Goal: Navigation & Orientation: Find specific page/section

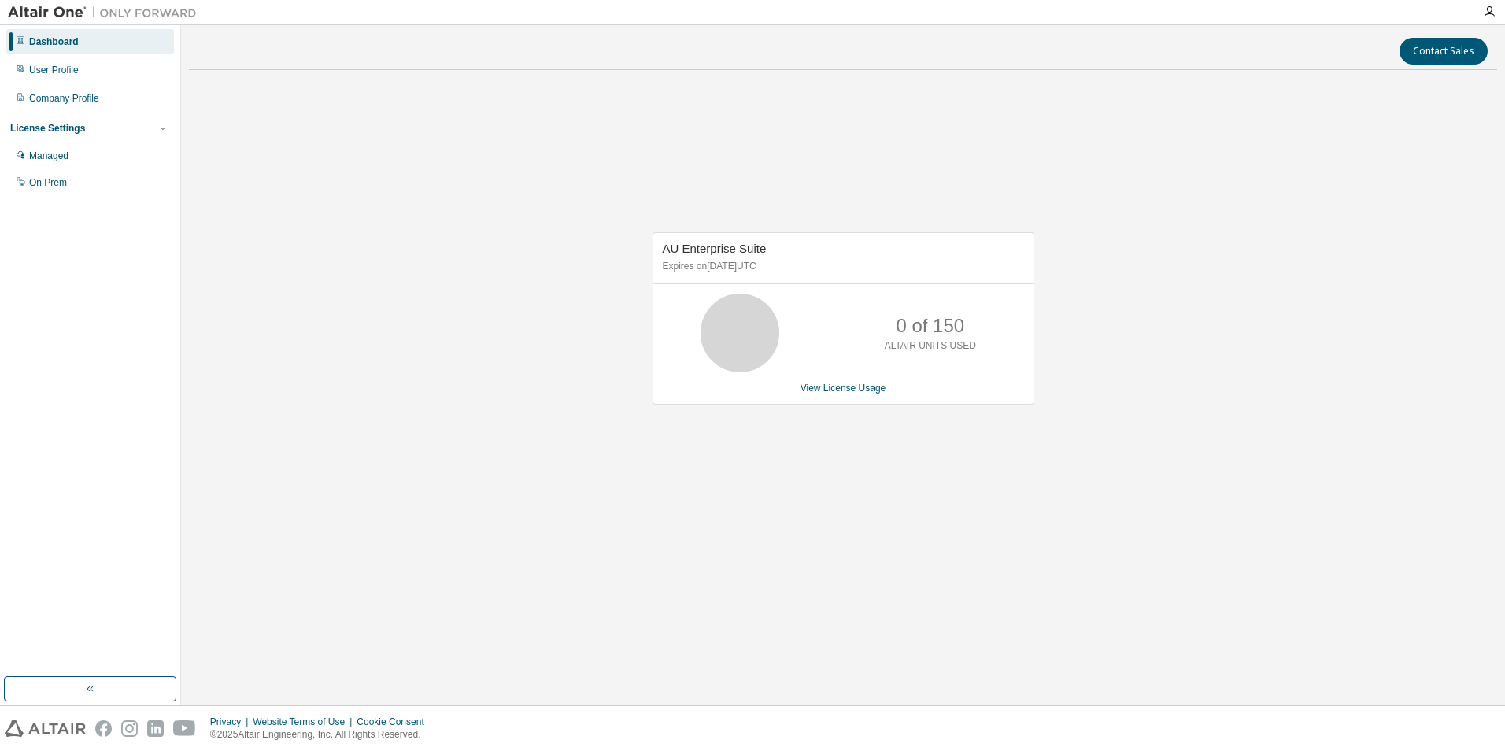
click at [57, 34] on div "Dashboard" at bounding box center [90, 41] width 168 height 25
click at [54, 13] on img at bounding box center [106, 13] width 197 height 16
click at [56, 78] on div "User Profile" at bounding box center [90, 69] width 168 height 25
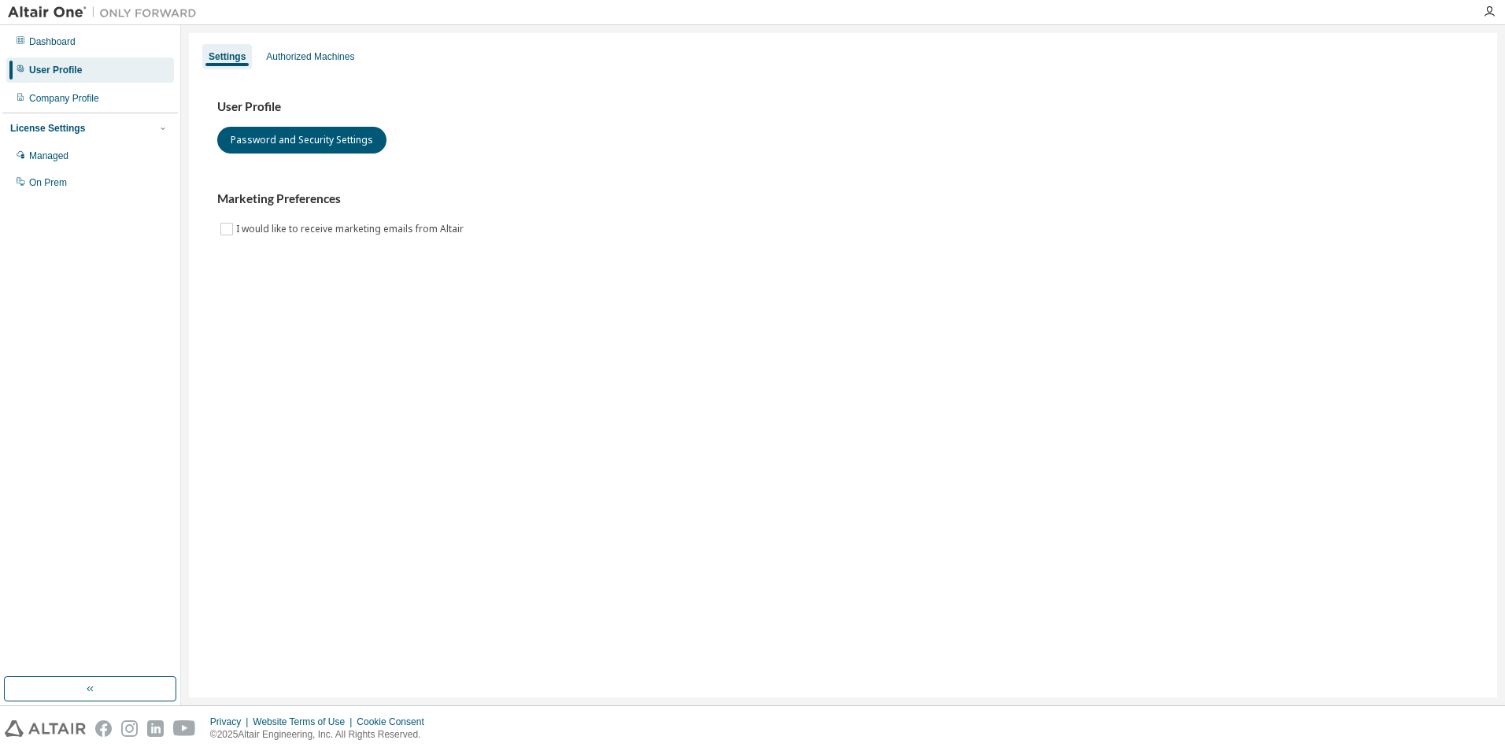
click at [48, 7] on img at bounding box center [106, 13] width 197 height 16
click at [120, 13] on img at bounding box center [106, 13] width 197 height 16
click at [50, 50] on div "Dashboard" at bounding box center [90, 41] width 168 height 25
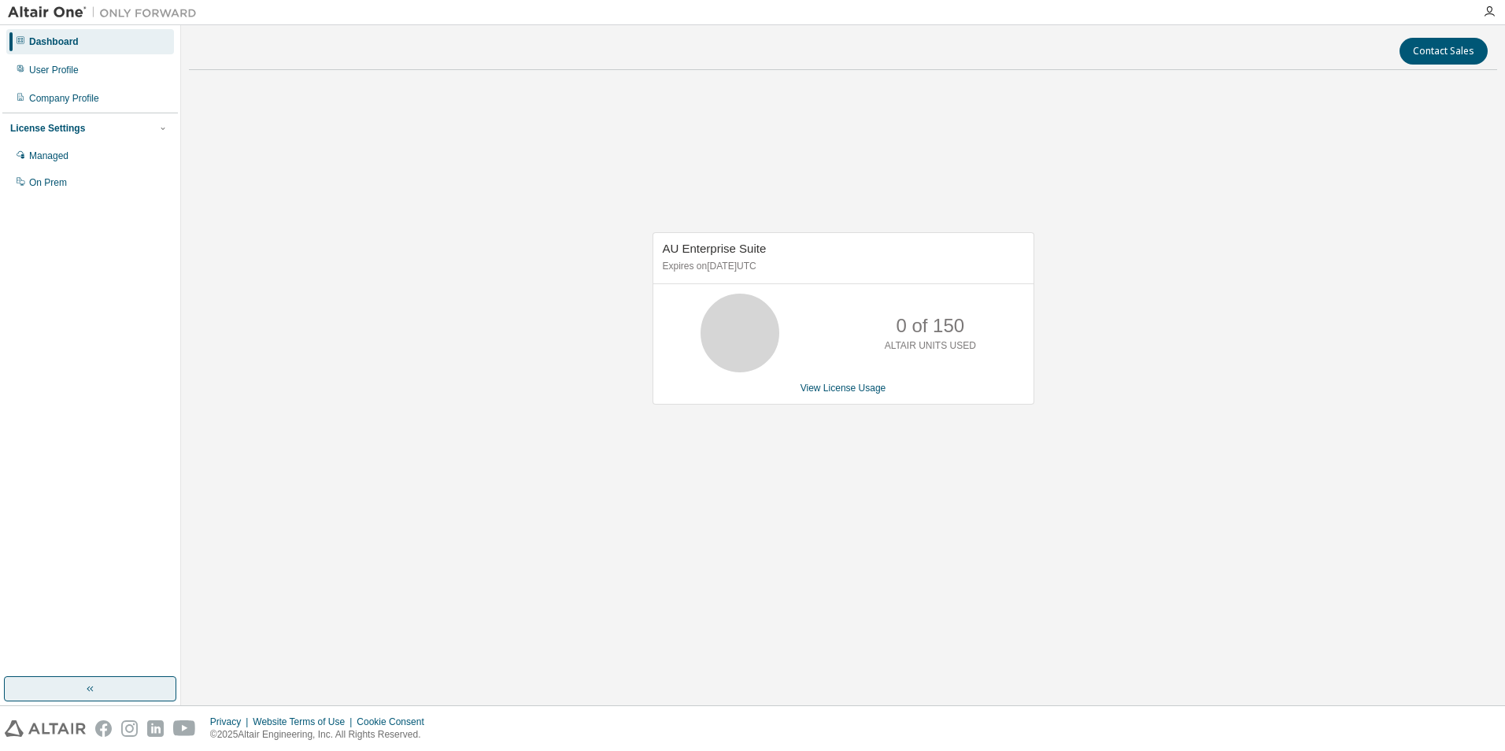
click at [94, 686] on icon "button" at bounding box center [90, 689] width 13 height 13
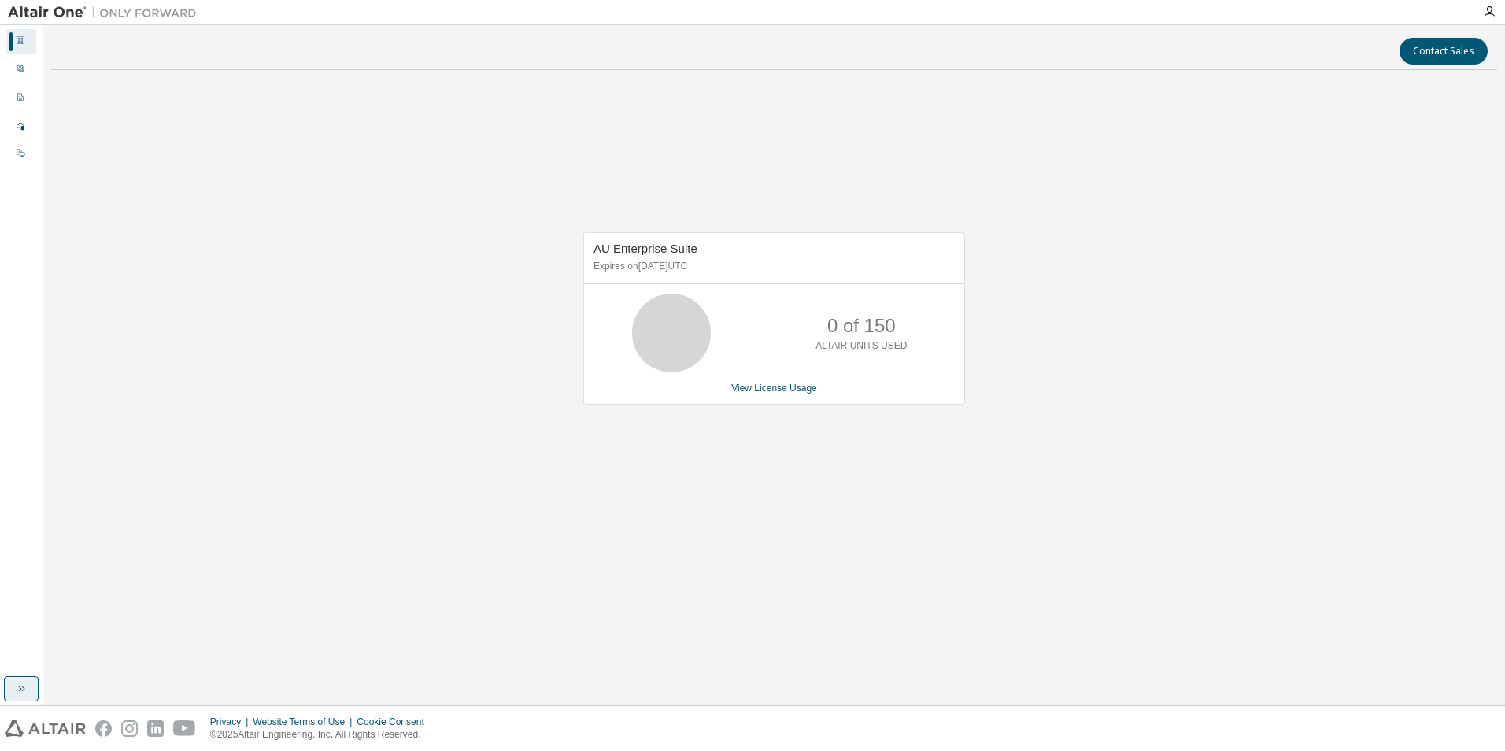
click at [22, 33] on div "Dashboard" at bounding box center [21, 41] width 30 height 25
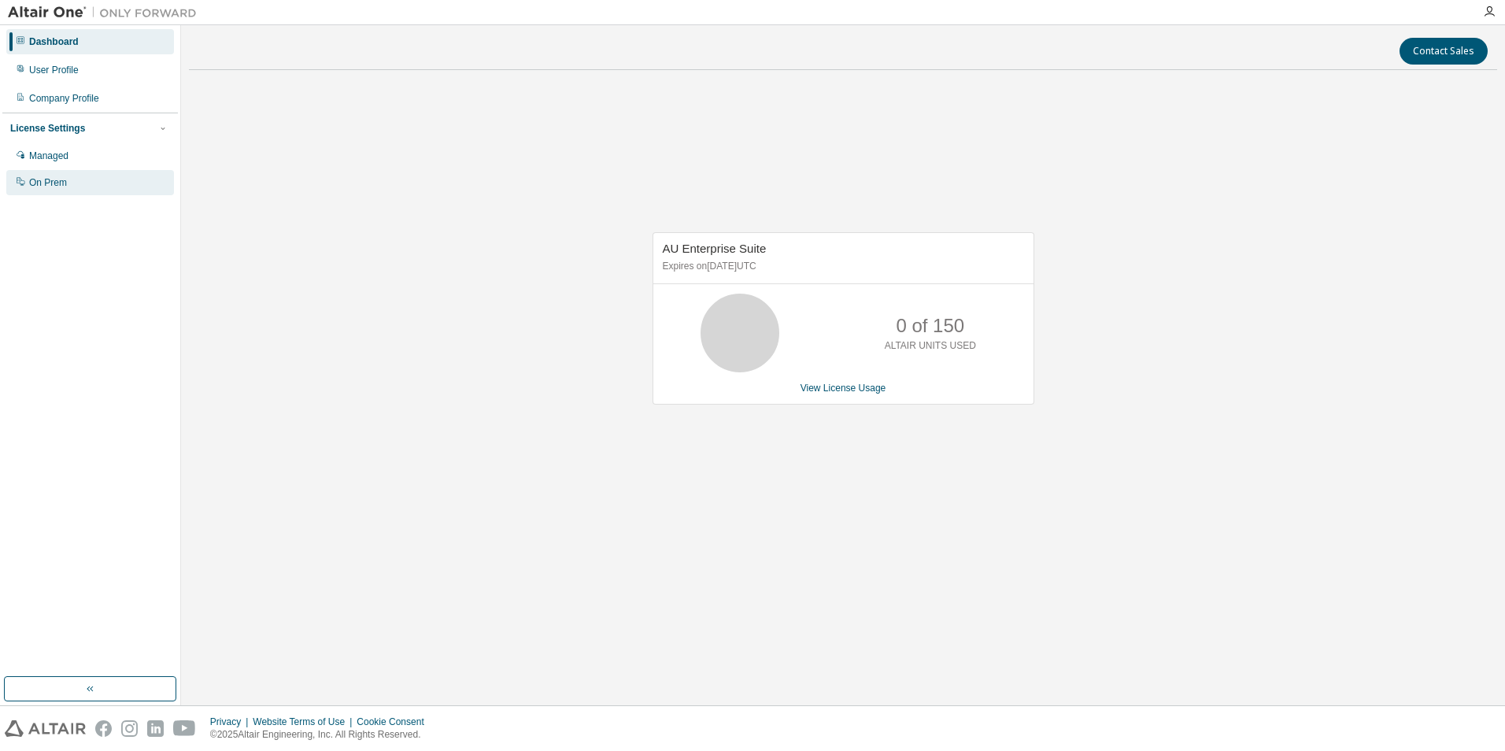
click at [43, 194] on div "On Prem" at bounding box center [90, 182] width 168 height 25
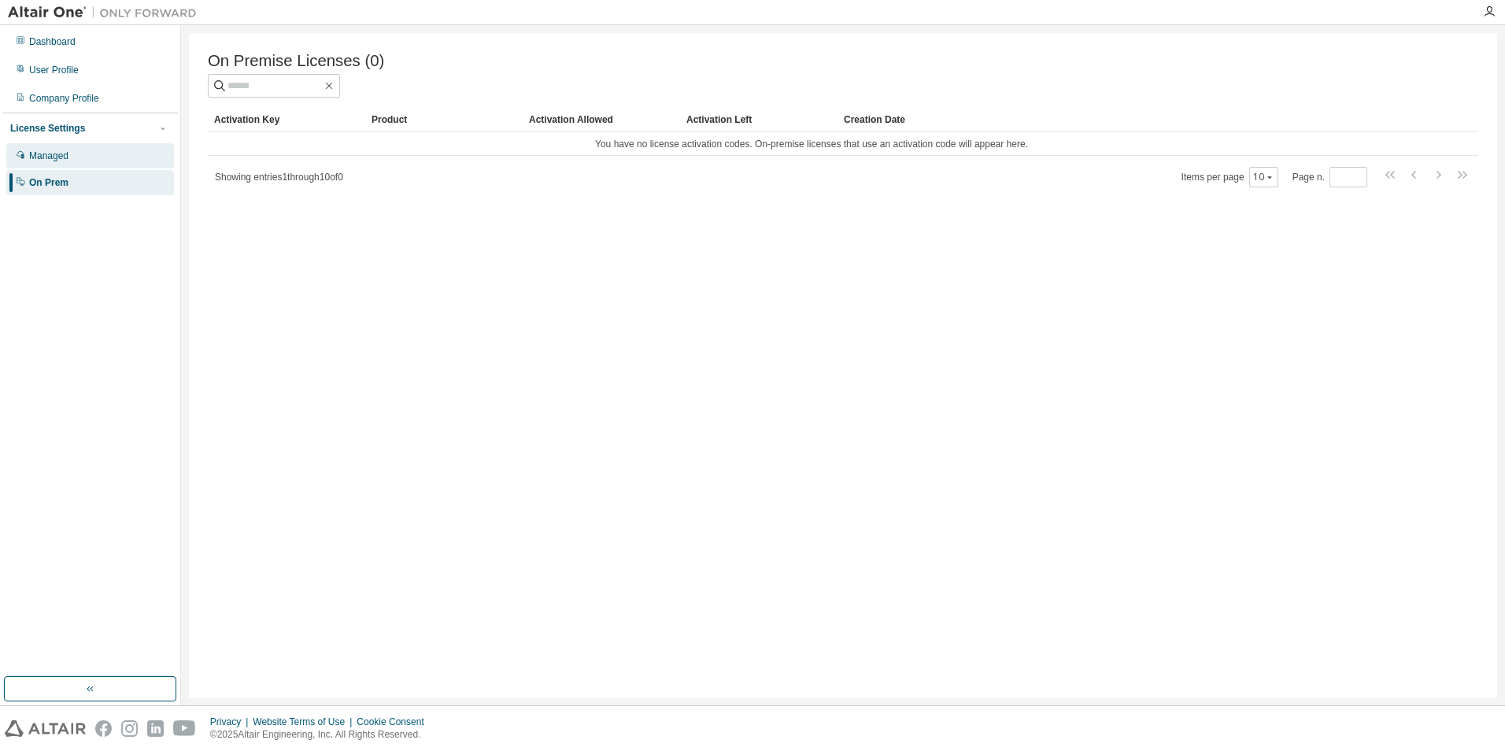
click at [58, 151] on div "Managed" at bounding box center [48, 156] width 39 height 13
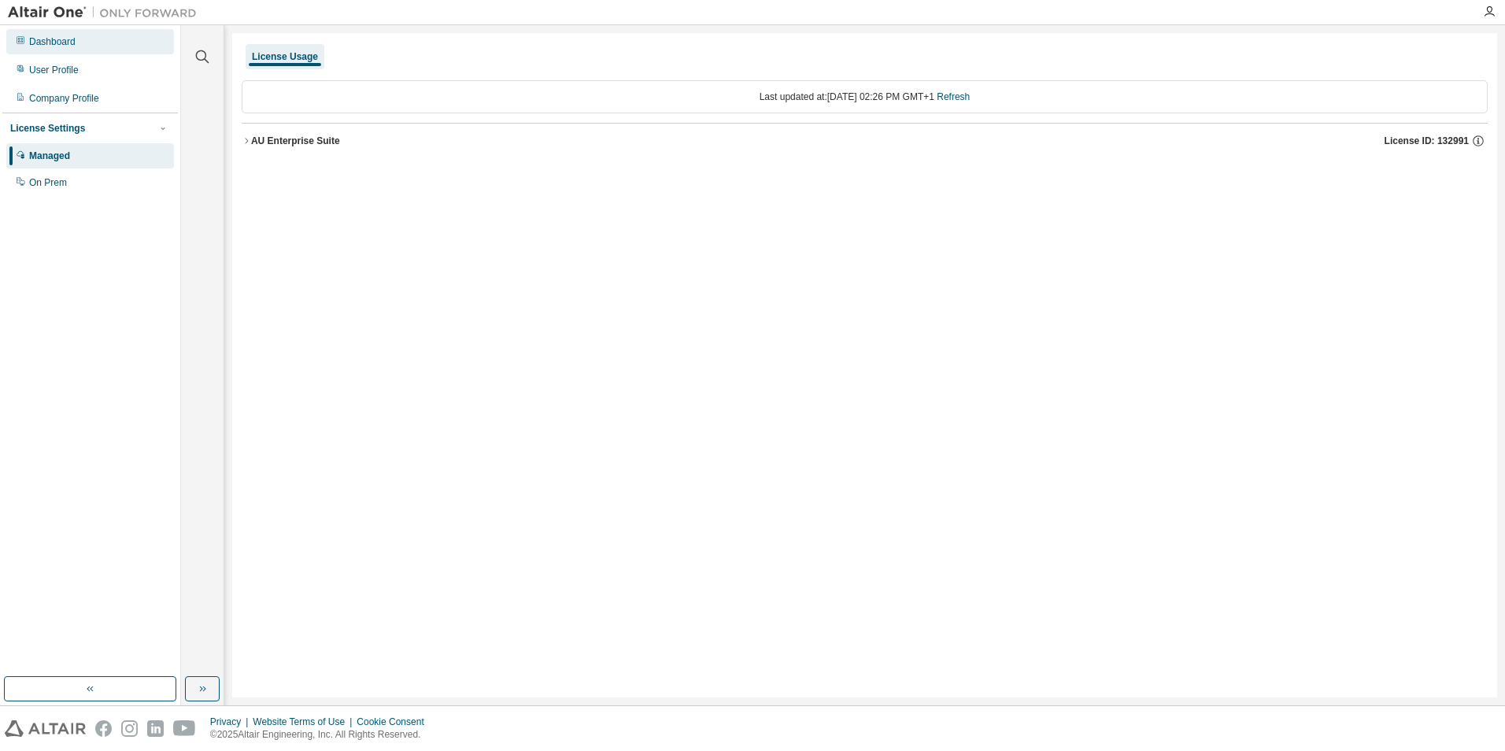
click at [59, 35] on div "Dashboard" at bounding box center [90, 41] width 168 height 25
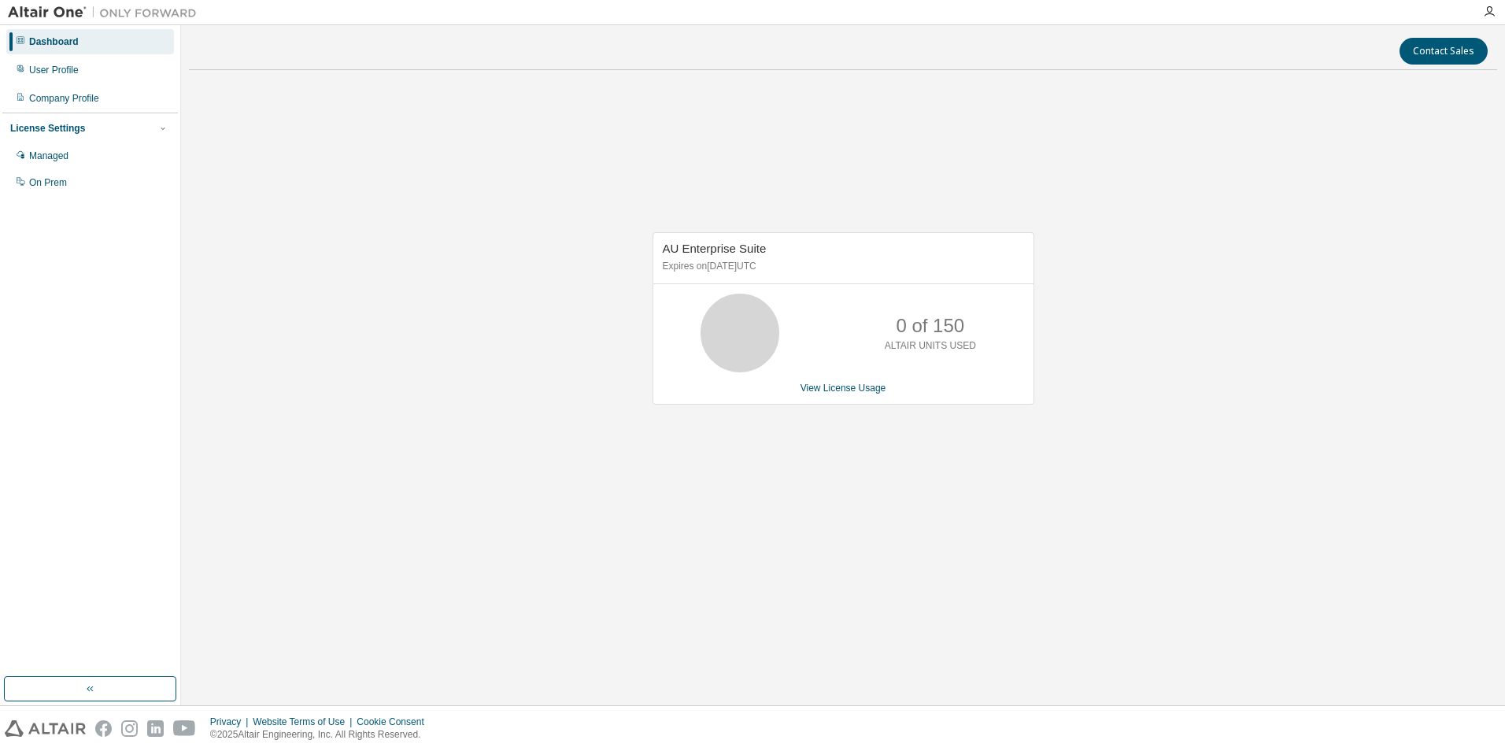
click at [51, 727] on img at bounding box center [45, 728] width 81 height 17
click at [76, 102] on div "Company Profile" at bounding box center [64, 98] width 70 height 13
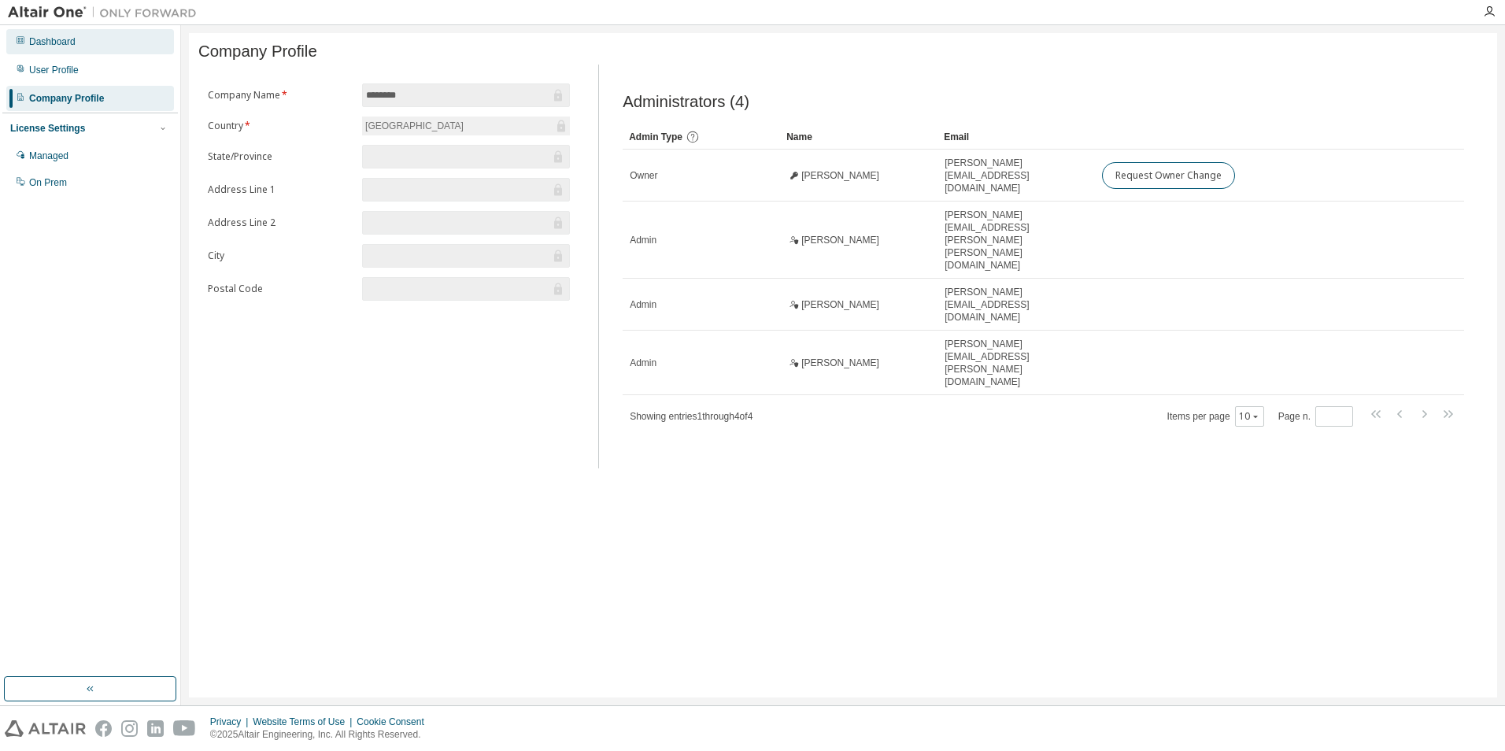
click at [41, 43] on div "Dashboard" at bounding box center [52, 41] width 46 height 13
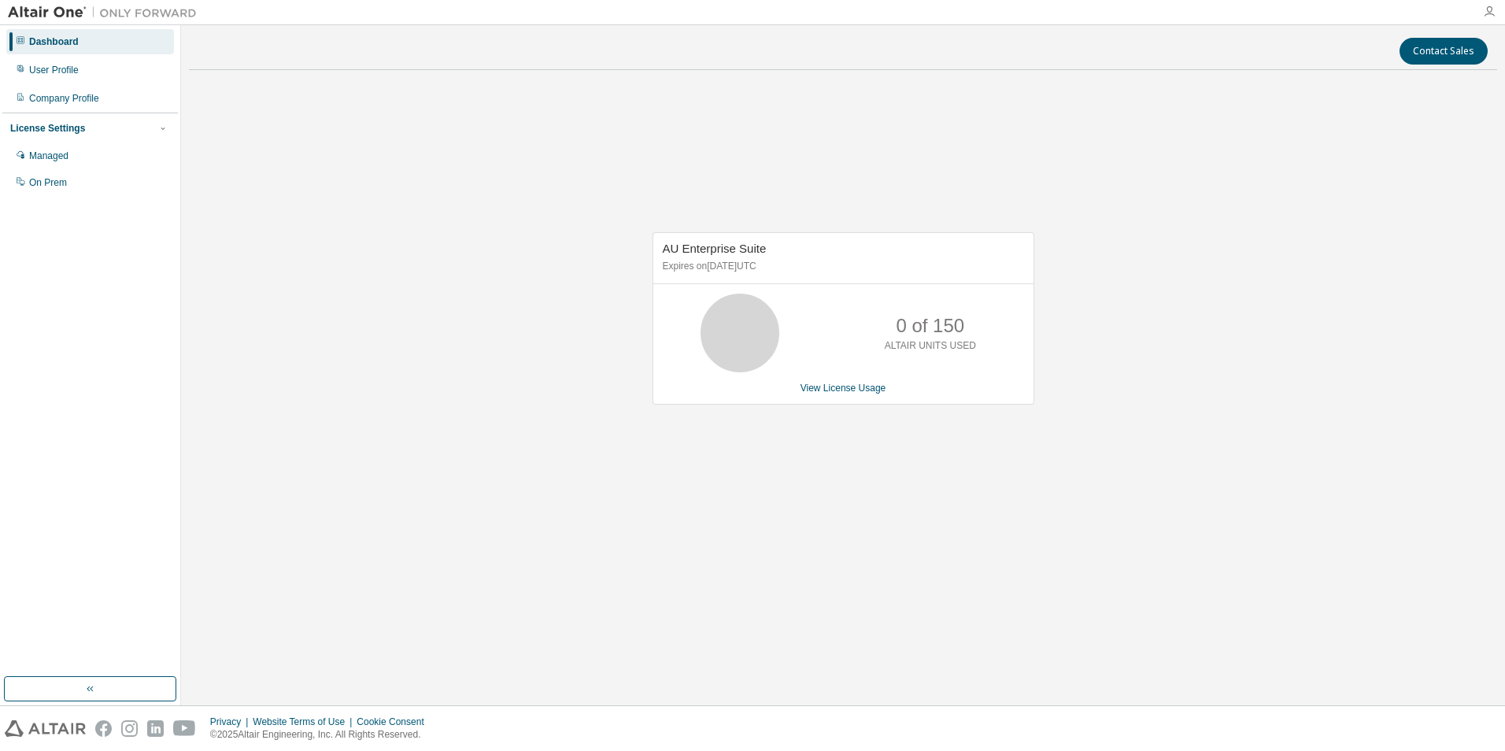
click at [1489, 13] on icon "button" at bounding box center [1489, 12] width 13 height 13
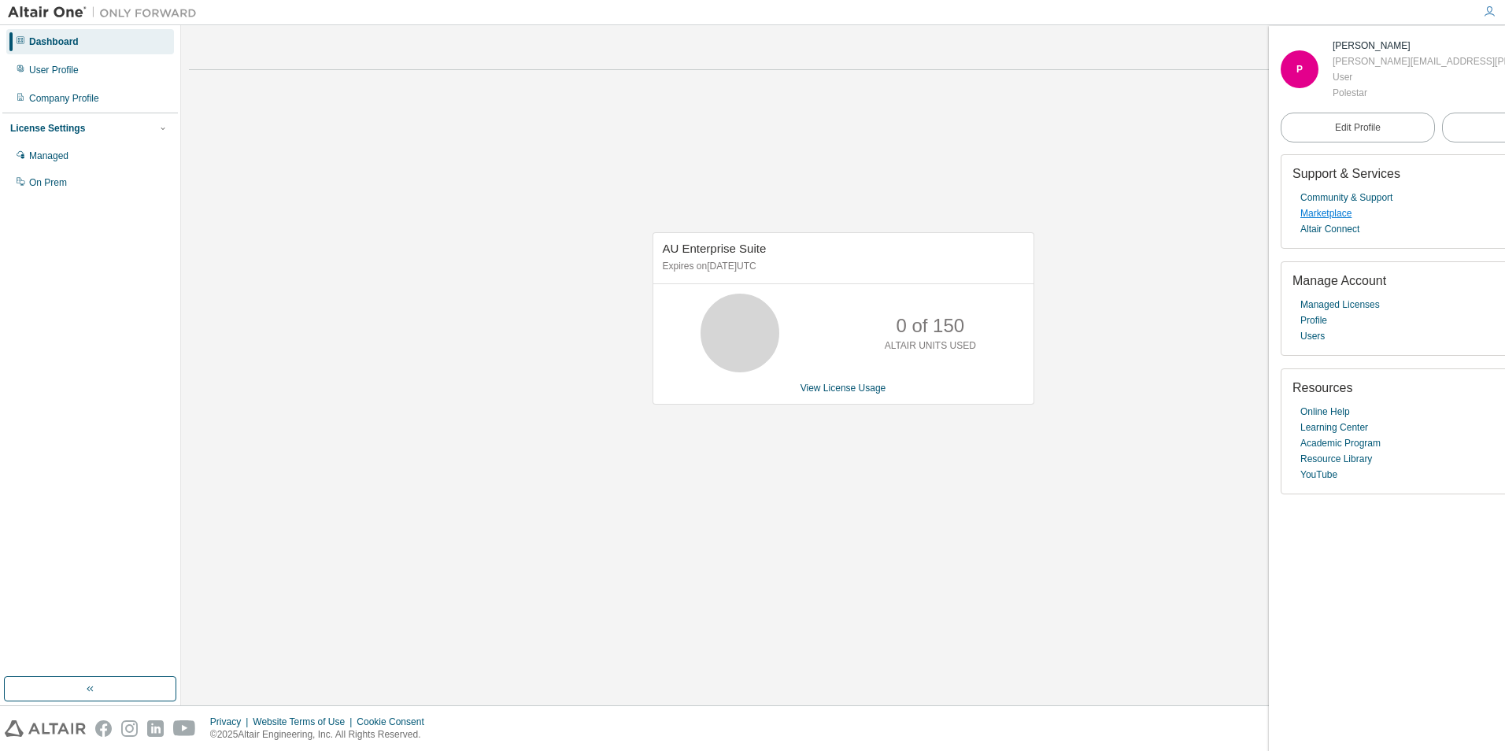
click at [1342, 207] on link "Marketplace" at bounding box center [1326, 213] width 51 height 16
